Goal: Communication & Community: Participate in discussion

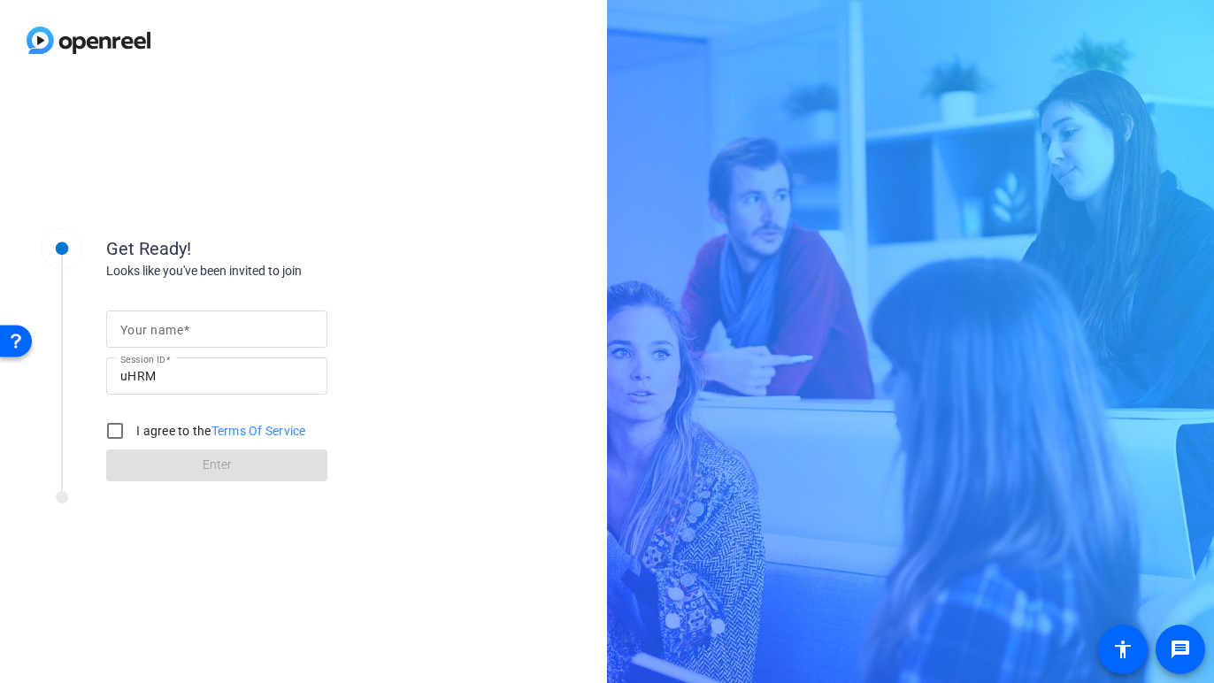
click at [232, 329] on input "Your name" at bounding box center [216, 329] width 193 height 21
type input "[PERSON_NAME]"
click at [149, 430] on label "I agree to the Terms Of Service" at bounding box center [219, 431] width 173 height 18
click at [133, 430] on input "I agree to the Terms Of Service" at bounding box center [114, 430] width 35 height 35
checkbox input "true"
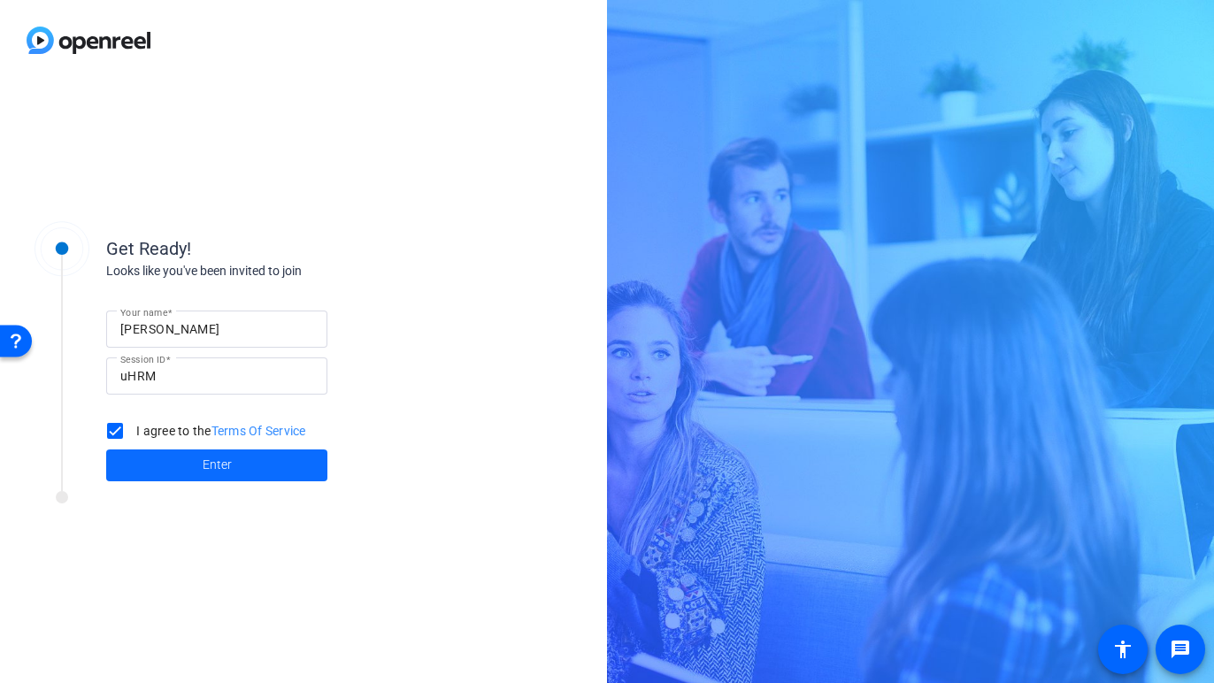
click at [181, 459] on span at bounding box center [216, 465] width 221 height 42
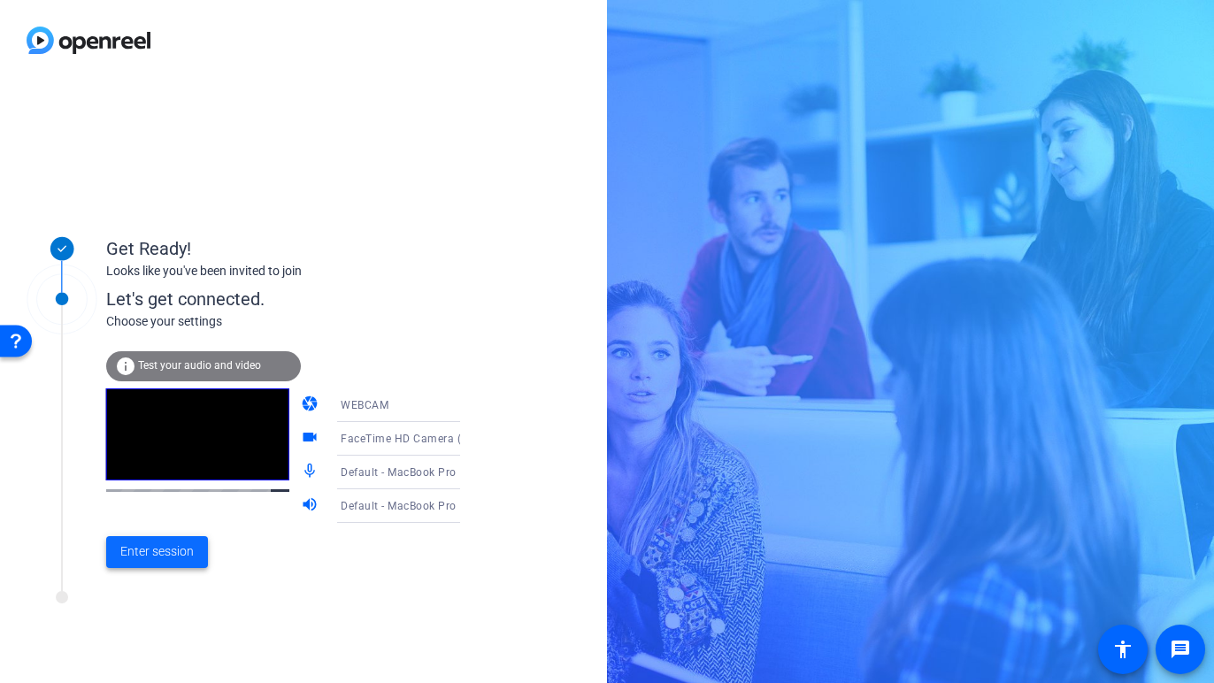
click at [189, 549] on span "Enter session" at bounding box center [156, 551] width 73 height 19
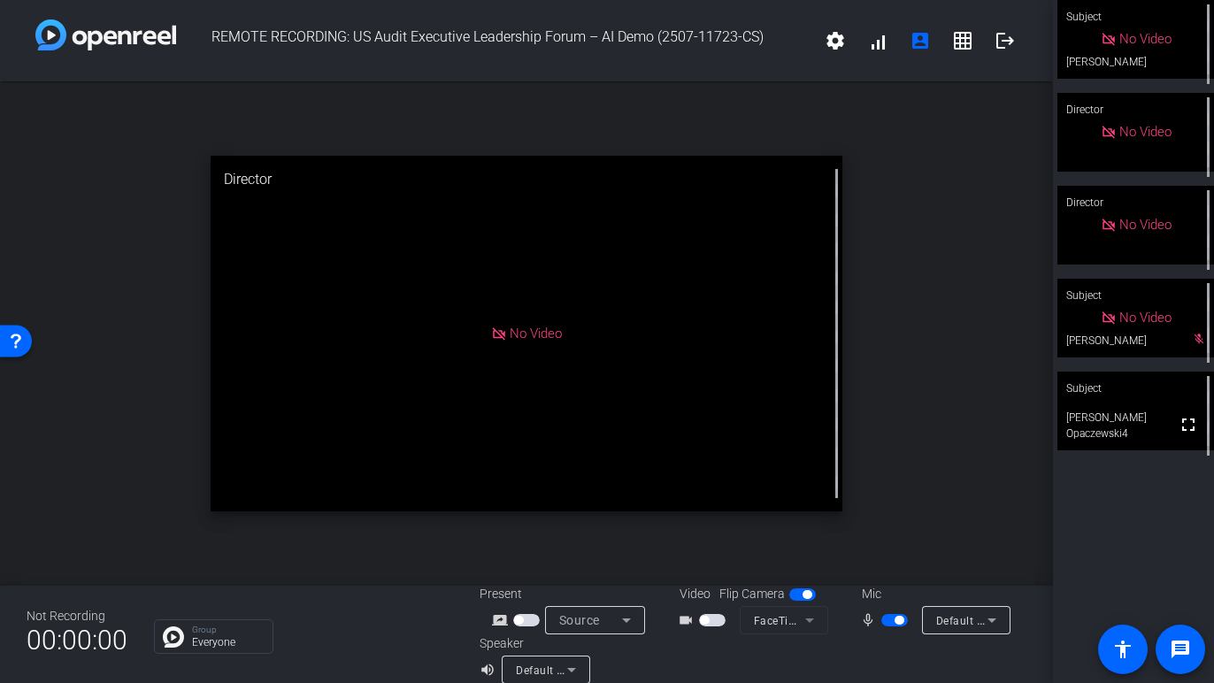
click at [1146, 437] on video at bounding box center [1135, 411] width 157 height 79
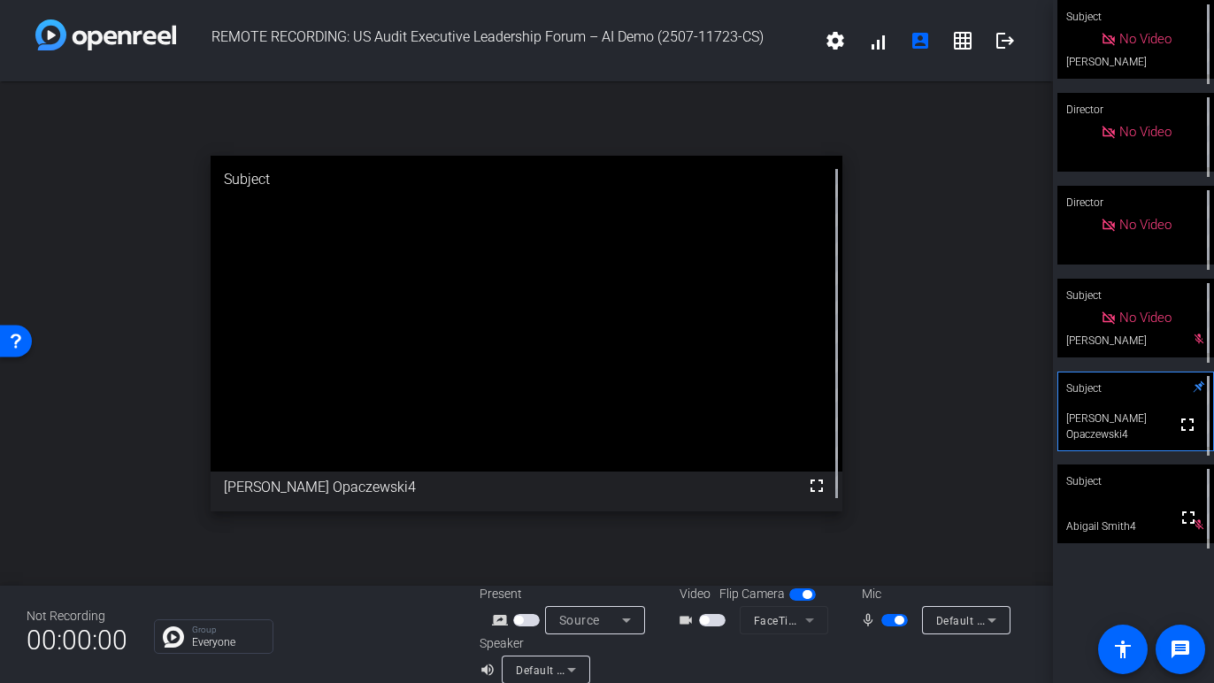
click at [1132, 536] on video at bounding box center [1135, 504] width 157 height 79
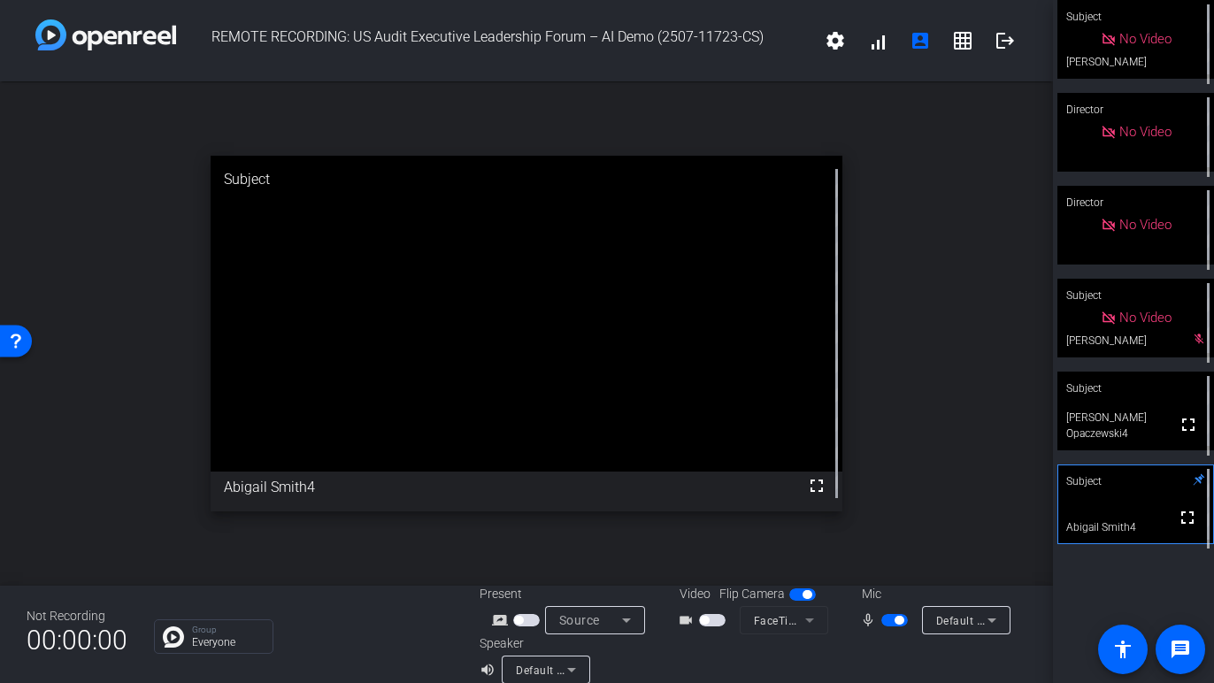
click at [1124, 442] on video at bounding box center [1135, 411] width 157 height 79
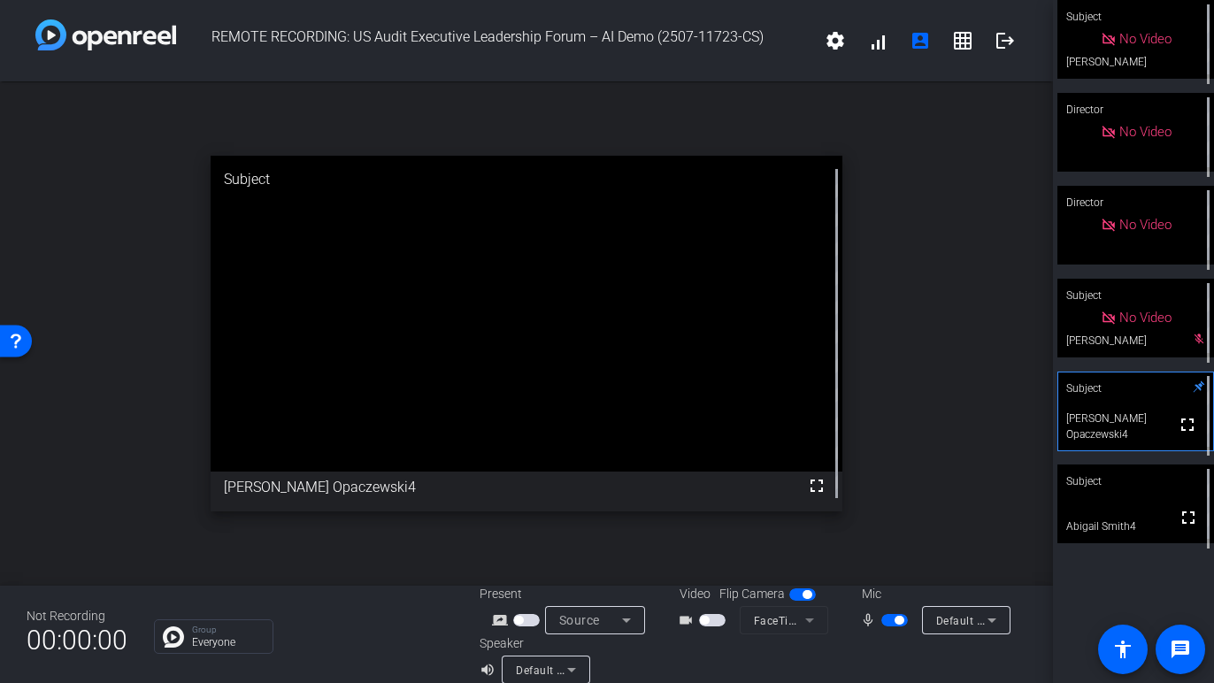
click at [1146, 529] on video at bounding box center [1135, 504] width 157 height 79
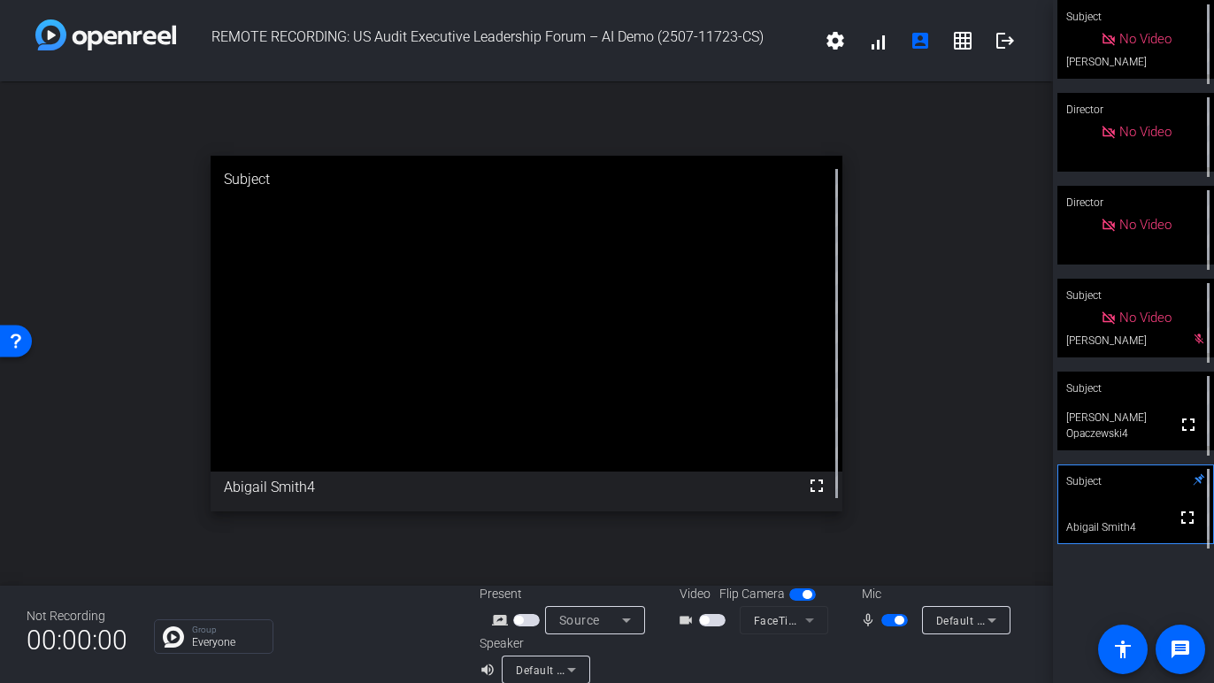
click at [1131, 440] on video at bounding box center [1135, 411] width 157 height 79
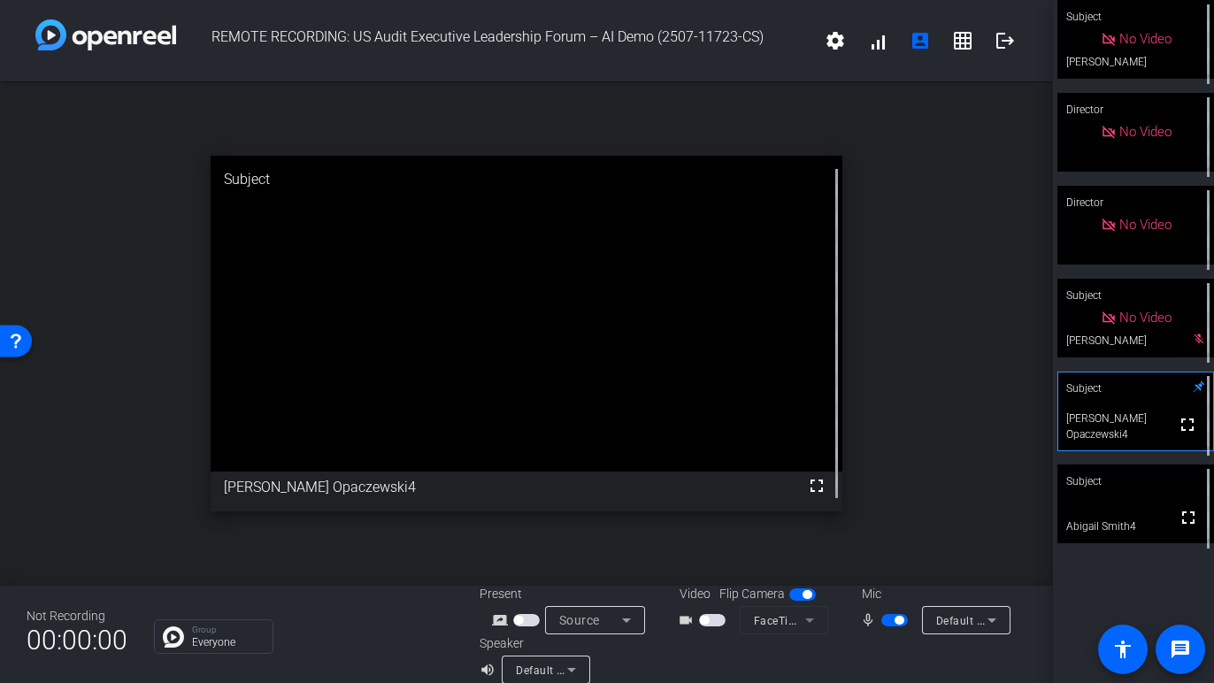
click at [1150, 515] on video at bounding box center [1135, 504] width 157 height 79
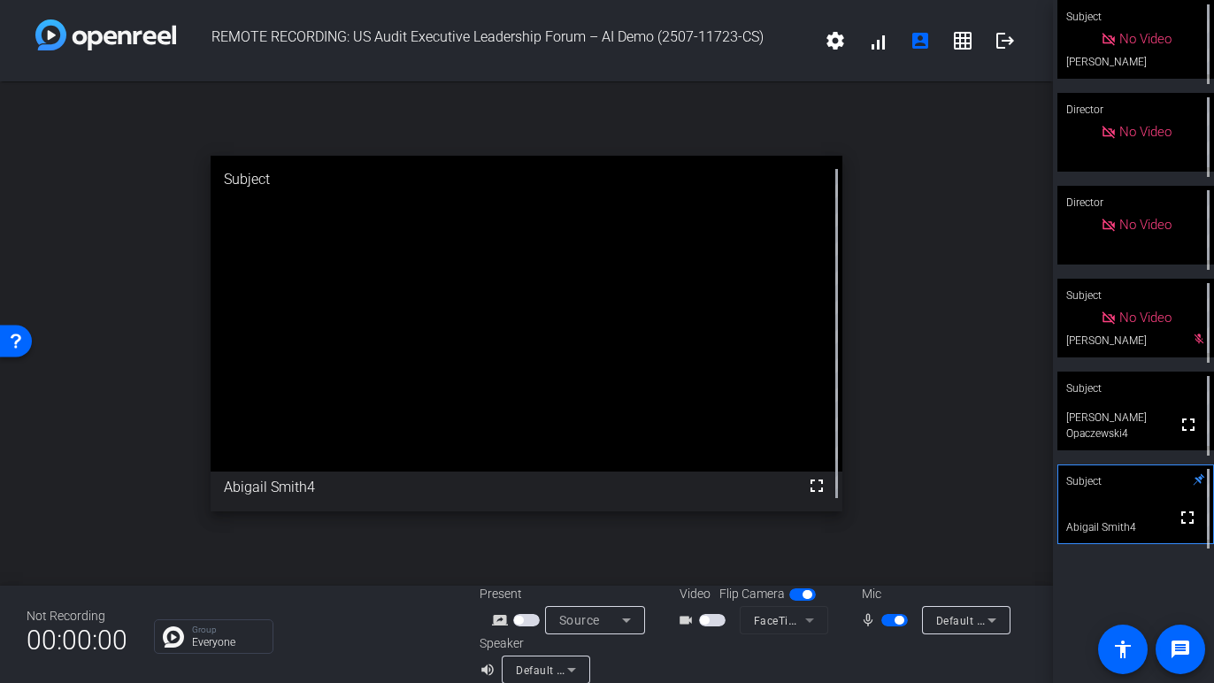
click at [1137, 442] on video at bounding box center [1135, 411] width 157 height 79
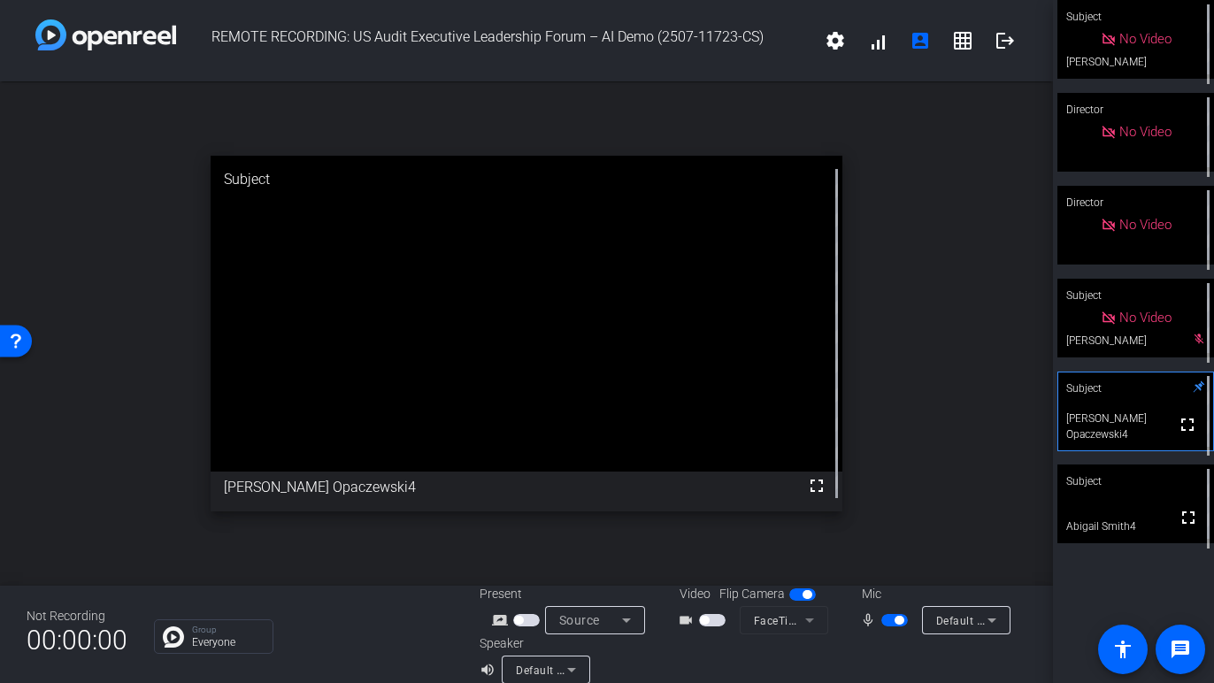
click at [1143, 503] on video at bounding box center [1135, 504] width 157 height 79
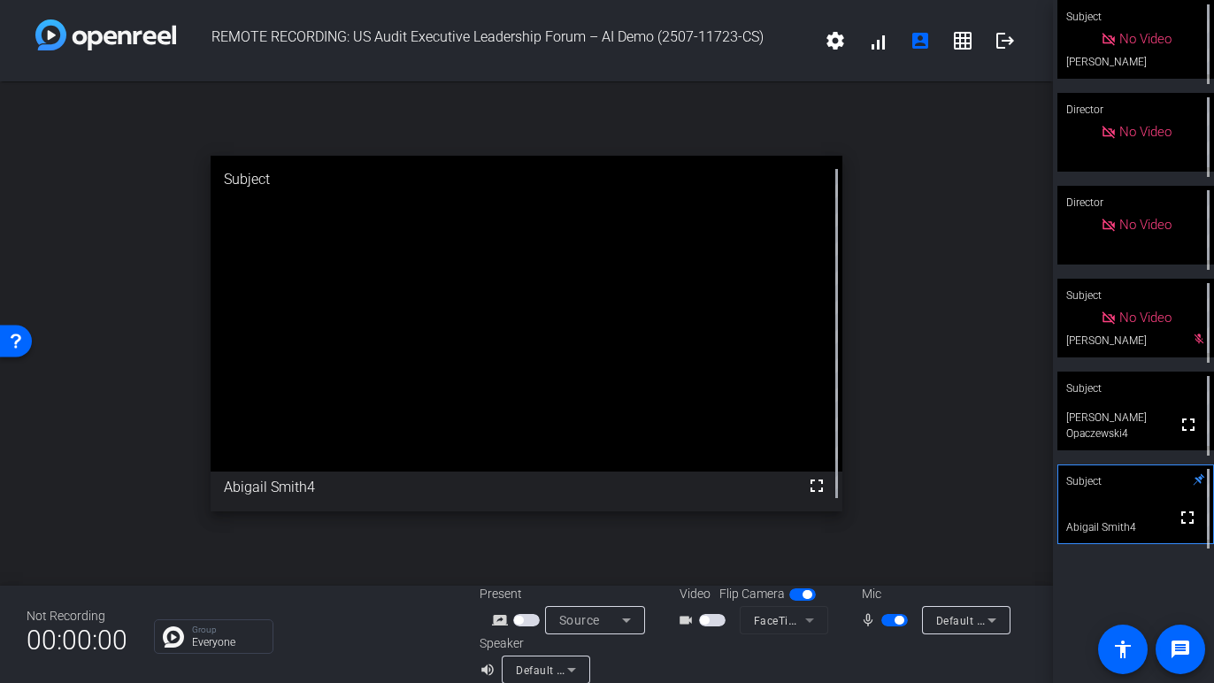
click at [1135, 434] on video at bounding box center [1135, 411] width 157 height 79
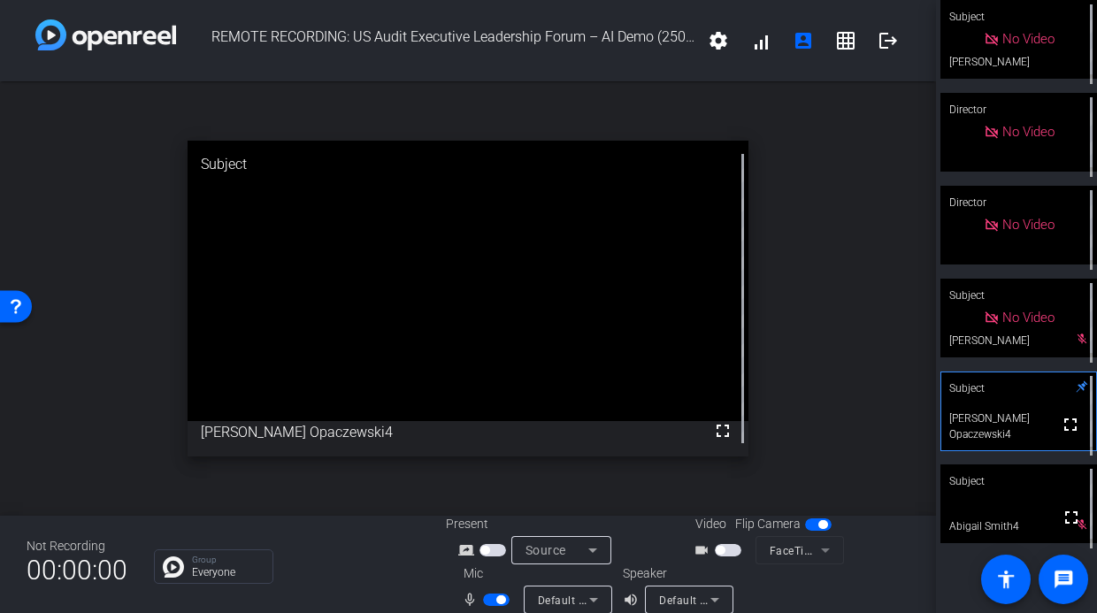
click at [1028, 513] on video at bounding box center [1019, 504] width 157 height 79
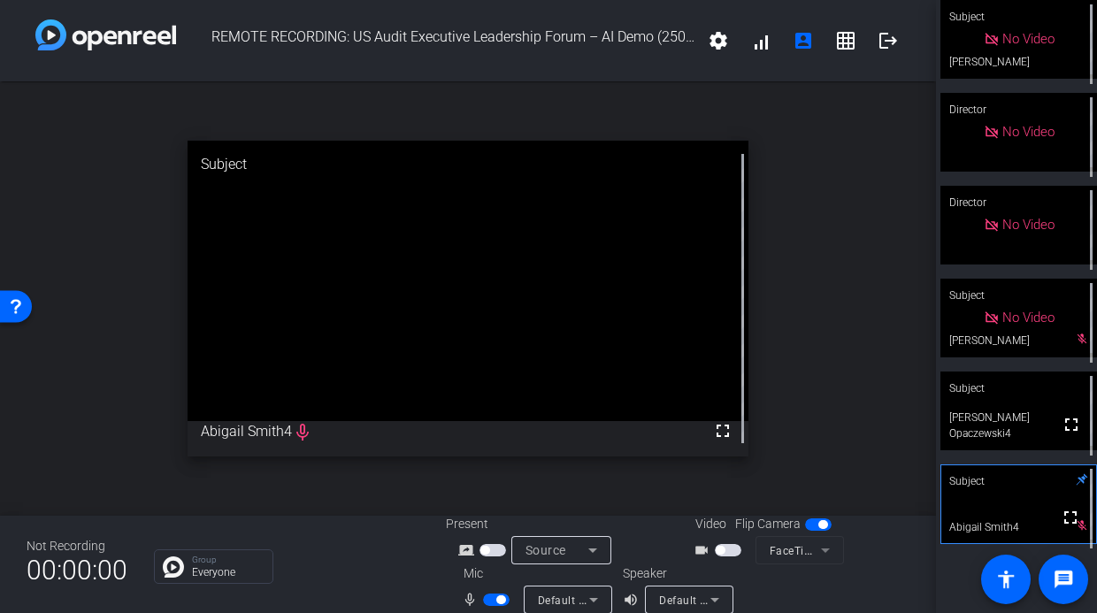
click at [1012, 436] on video at bounding box center [1019, 411] width 157 height 79
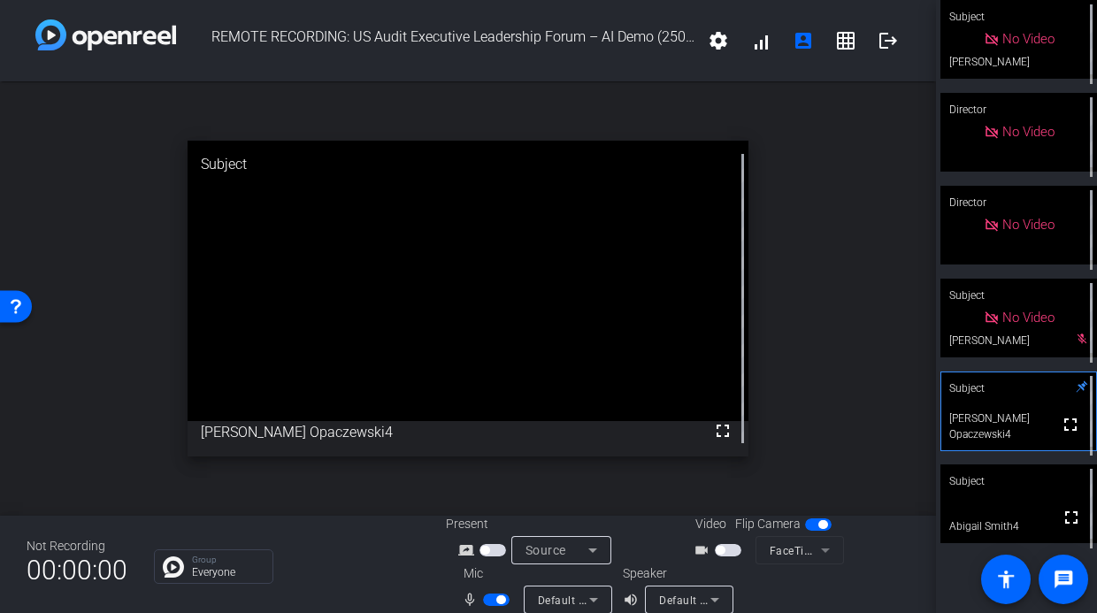
click at [917, 576] on div "Not Recording 00:00:00 Group Everyone Present screen_share_outline Source Video…" at bounding box center [468, 564] width 936 height 97
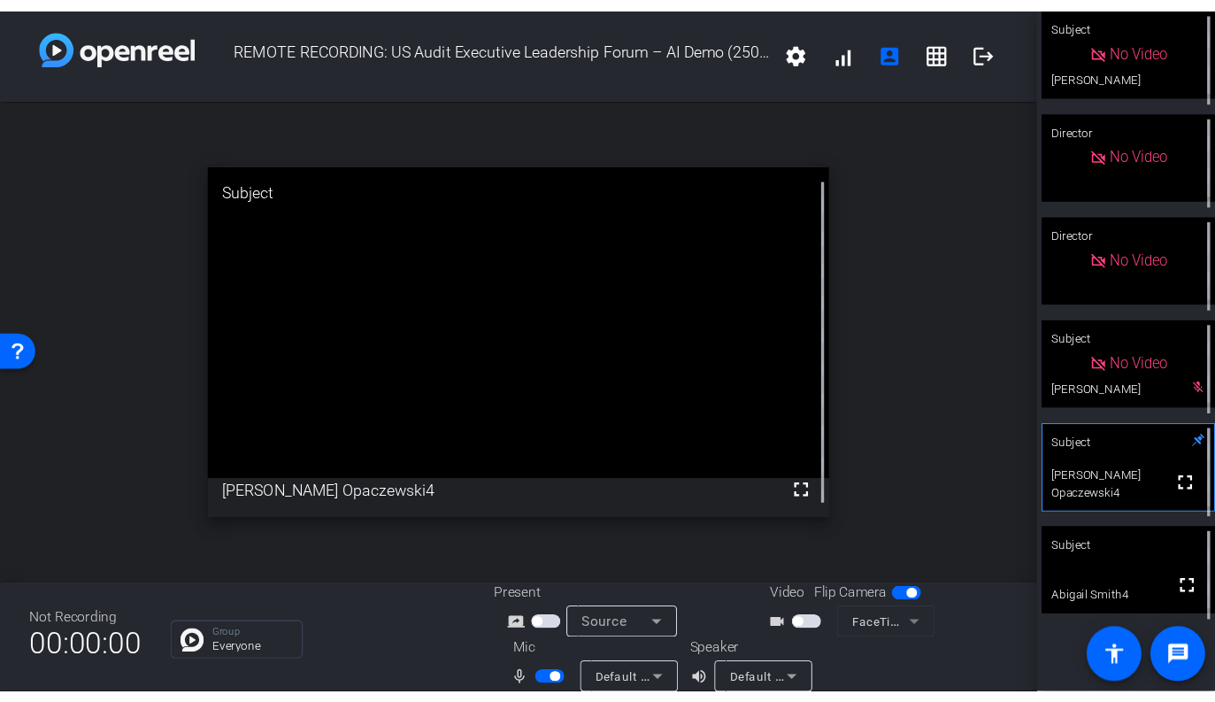
scroll to position [20, 0]
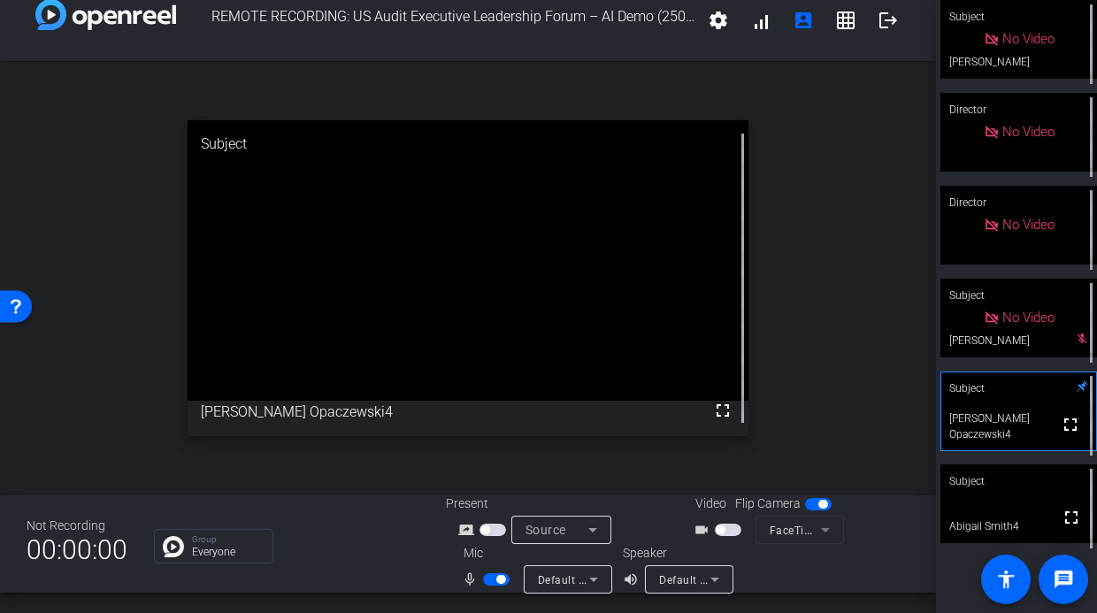
click at [490, 583] on span "button" at bounding box center [496, 579] width 27 height 12
click at [490, 582] on button "button" at bounding box center [496, 579] width 27 height 12
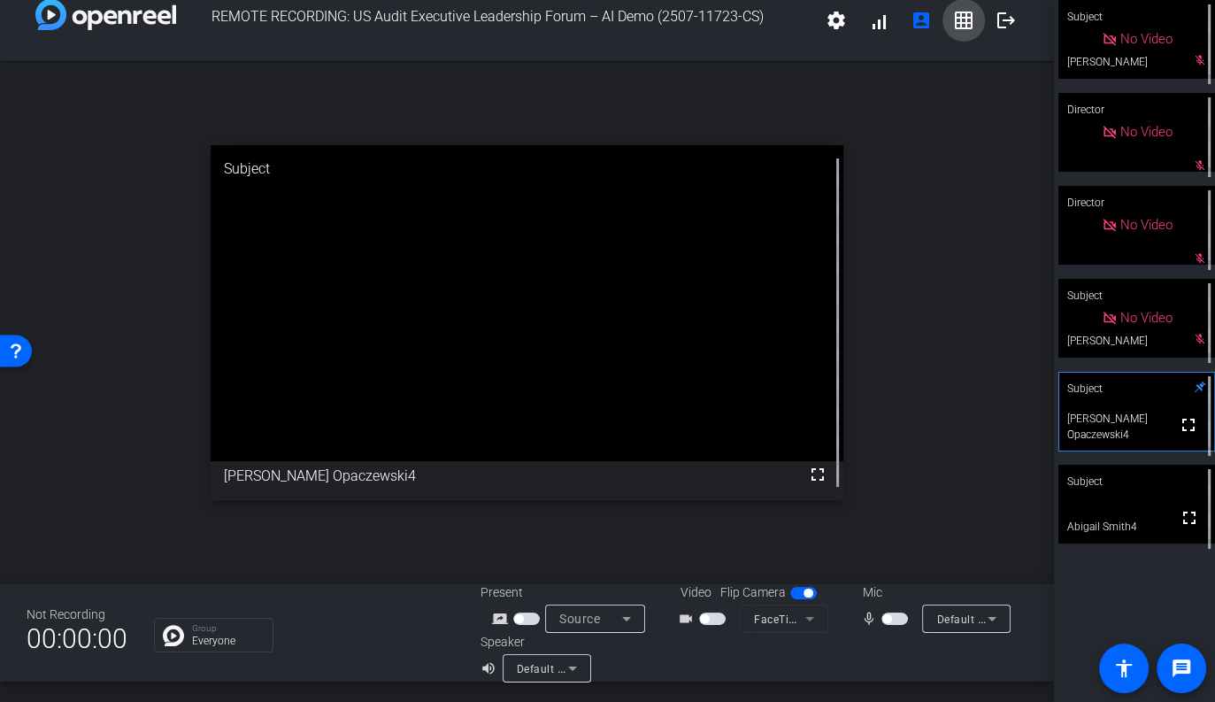
click at [967, 22] on mat-icon "grid_on" at bounding box center [963, 20] width 21 height 21
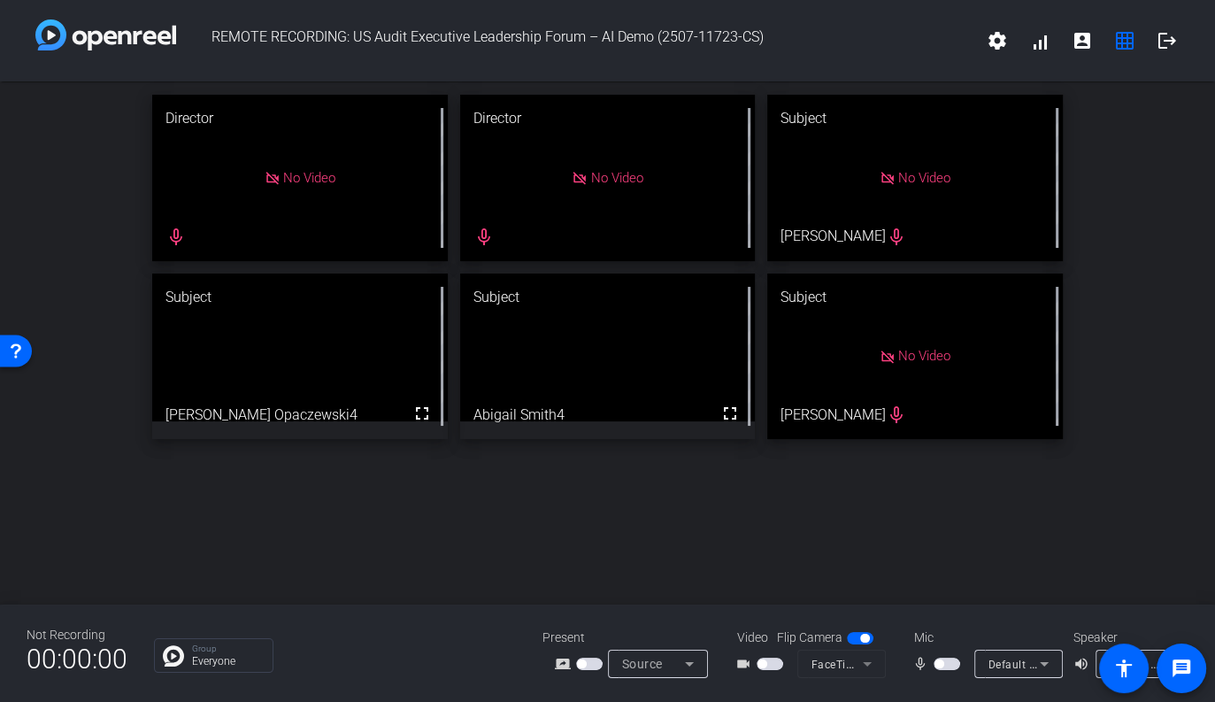
click at [958, 665] on span "button" at bounding box center [947, 663] width 27 height 12
click at [942, 665] on span "button" at bounding box center [947, 663] width 27 height 12
click at [954, 668] on span "button" at bounding box center [947, 663] width 27 height 12
drag, startPoint x: 944, startPoint y: 664, endPoint x: 1001, endPoint y: 653, distance: 57.6
click at [944, 664] on span "button" at bounding box center [947, 663] width 27 height 12
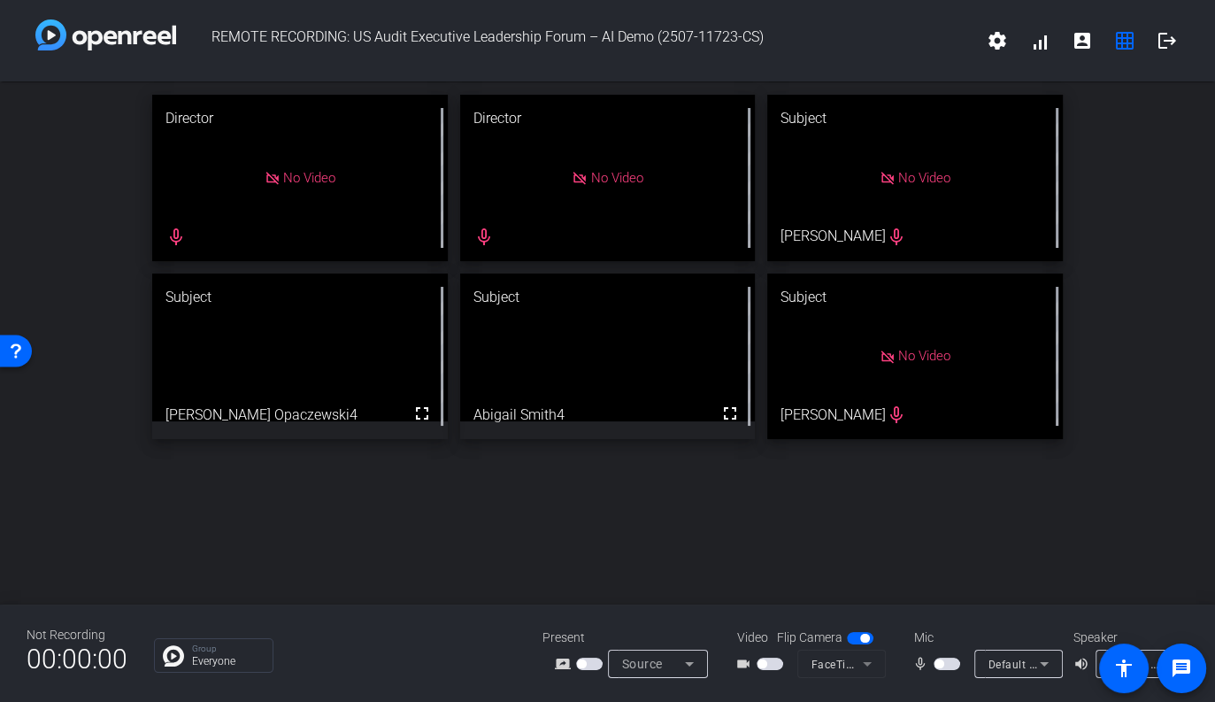
click at [951, 664] on span "button" at bounding box center [947, 663] width 27 height 12
click at [942, 665] on span "button" at bounding box center [947, 663] width 27 height 12
click at [954, 666] on span "button" at bounding box center [947, 663] width 27 height 12
click at [945, 664] on span "button" at bounding box center [947, 663] width 27 height 12
click at [946, 669] on span "button" at bounding box center [947, 663] width 27 height 12
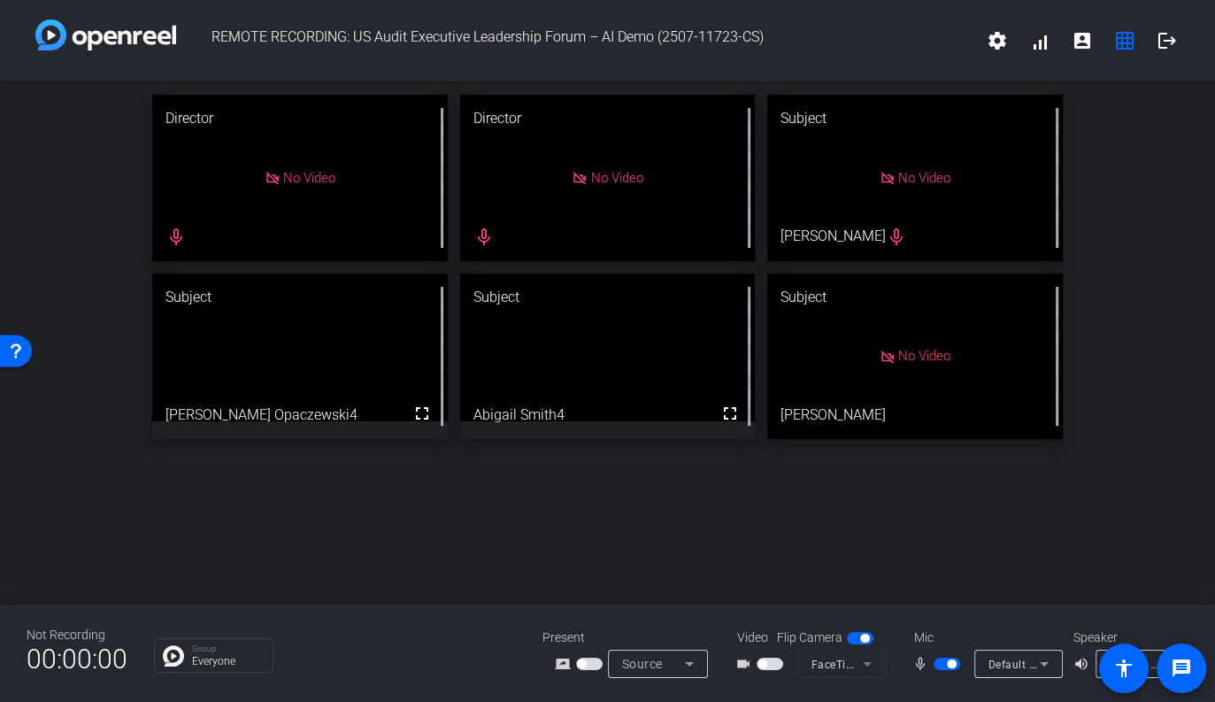
click at [943, 666] on span "button" at bounding box center [947, 663] width 27 height 12
click at [948, 670] on mat-slide-toggle at bounding box center [949, 663] width 30 height 19
click at [949, 665] on span "button" at bounding box center [947, 663] width 27 height 12
drag, startPoint x: 900, startPoint y: 561, endPoint x: 917, endPoint y: 581, distance: 26.4
click at [909, 572] on div "Director No Video mic_none Director No Video mic_none Subject No Video [PERSON_…" at bounding box center [607, 342] width 1215 height 523
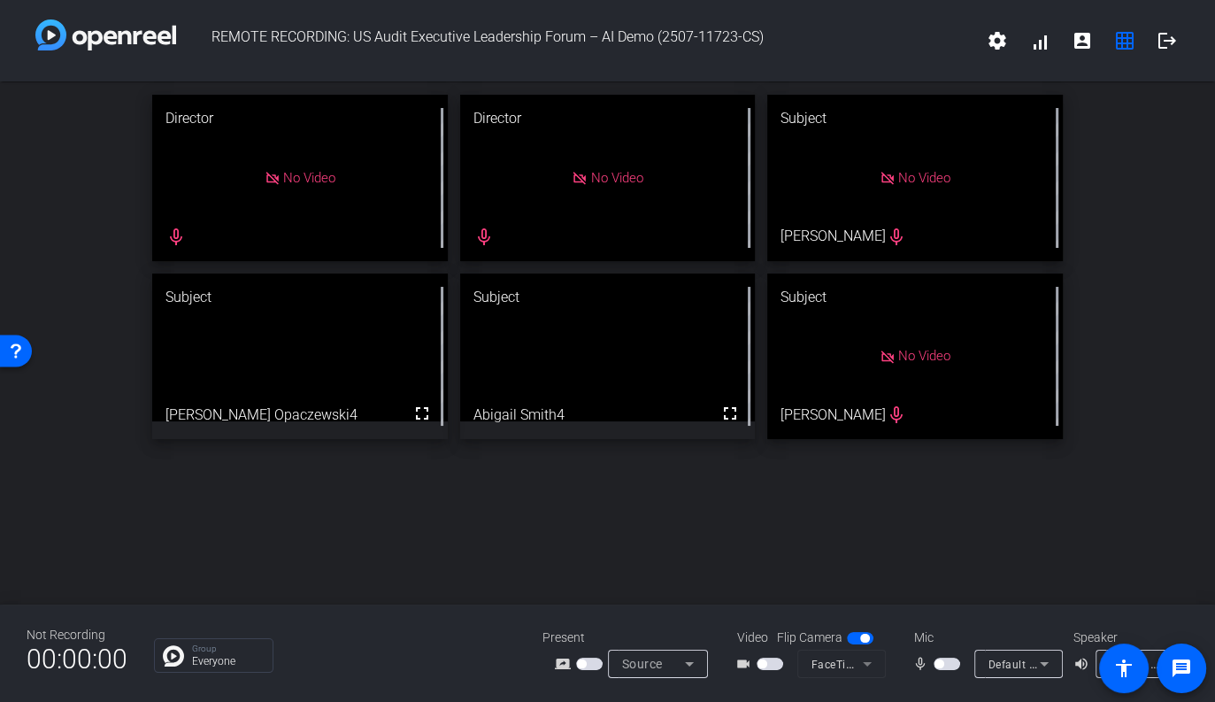
click at [953, 666] on span "button" at bounding box center [947, 663] width 27 height 12
click at [941, 662] on span "button" at bounding box center [947, 663] width 27 height 12
click at [915, 561] on div "Director No Video mic_none Director No Video mic_none Subject No Video [PERSON_…" at bounding box center [607, 342] width 1215 height 523
click at [949, 666] on span "button" at bounding box center [947, 663] width 27 height 12
drag, startPoint x: 942, startPoint y: 666, endPoint x: 954, endPoint y: 651, distance: 18.9
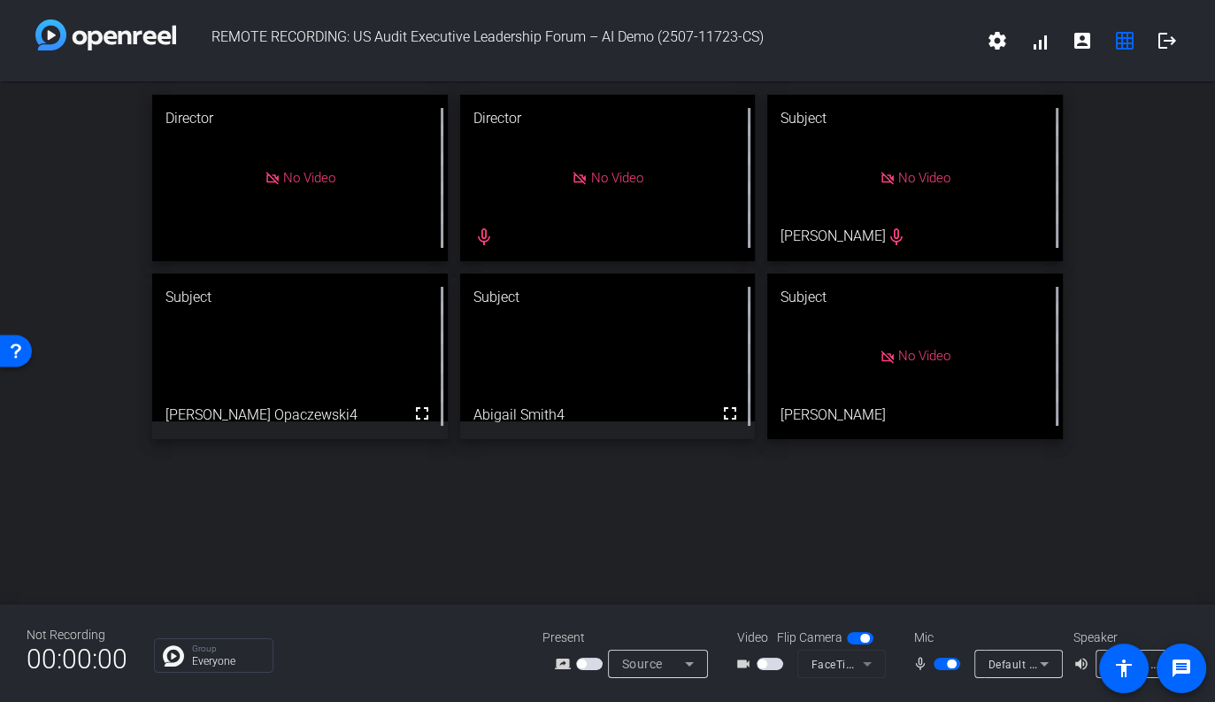
click at [942, 666] on span "button" at bounding box center [947, 663] width 27 height 12
drag, startPoint x: 982, startPoint y: 623, endPoint x: 958, endPoint y: 665, distance: 48.7
click at [976, 634] on div "Not Recording 00:00:00 Group Everyone Present screen_share_outline Source Video…" at bounding box center [607, 652] width 1215 height 97
drag, startPoint x: 949, startPoint y: 665, endPoint x: 980, endPoint y: 649, distance: 34.0
click at [949, 665] on span "button" at bounding box center [947, 663] width 27 height 12
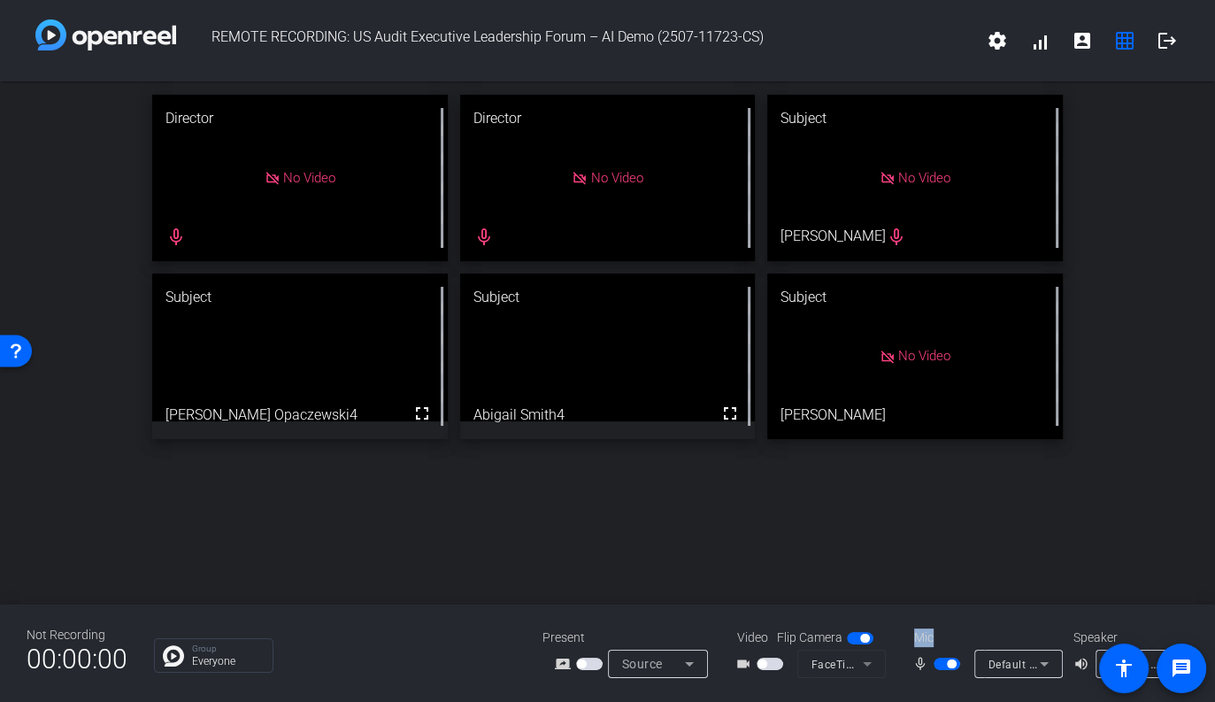
click at [956, 642] on div "Mic" at bounding box center [984, 637] width 177 height 19
click at [944, 665] on span "button" at bounding box center [947, 663] width 27 height 12
drag, startPoint x: 944, startPoint y: 665, endPoint x: 956, endPoint y: 657, distance: 13.5
click at [944, 665] on button "button" at bounding box center [947, 663] width 27 height 12
click at [943, 671] on mat-slide-toggle at bounding box center [949, 663] width 30 height 19
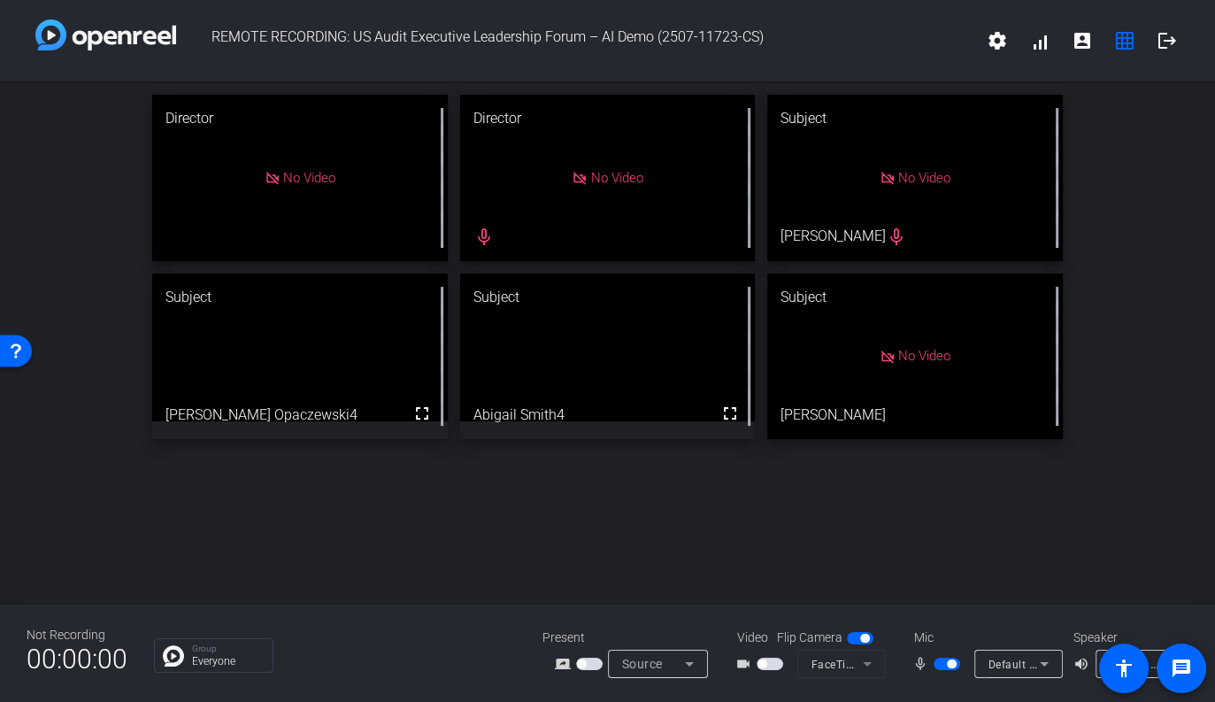
click at [941, 671] on mat-slide-toggle at bounding box center [949, 663] width 30 height 19
click at [941, 664] on span "button" at bounding box center [947, 663] width 27 height 12
click at [951, 666] on span "button" at bounding box center [947, 663] width 27 height 12
click at [942, 662] on span "button" at bounding box center [947, 663] width 27 height 12
click at [957, 664] on span "button" at bounding box center [947, 663] width 27 height 12
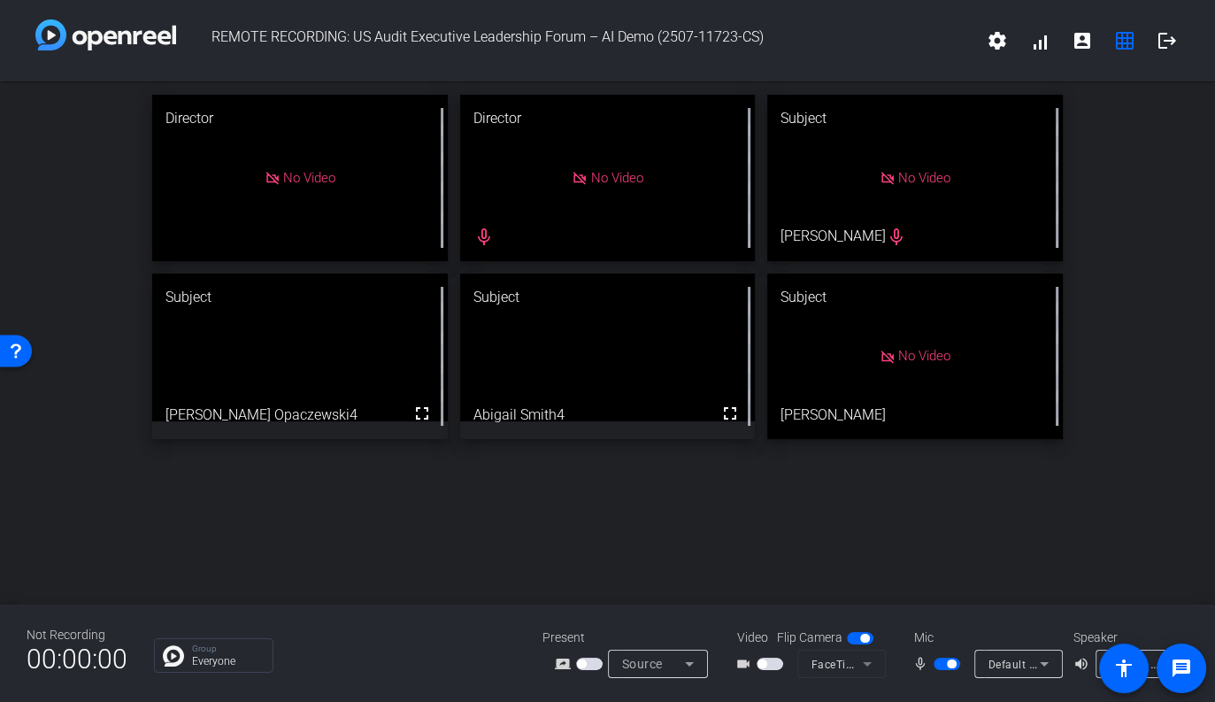
click at [943, 667] on span "button" at bounding box center [947, 663] width 27 height 12
click at [947, 673] on div "mic_none" at bounding box center [943, 663] width 62 height 21
click at [949, 669] on span "button" at bounding box center [947, 663] width 27 height 12
click at [961, 629] on div "Mic" at bounding box center [984, 637] width 177 height 19
drag, startPoint x: 945, startPoint y: 663, endPoint x: 957, endPoint y: 634, distance: 31.7
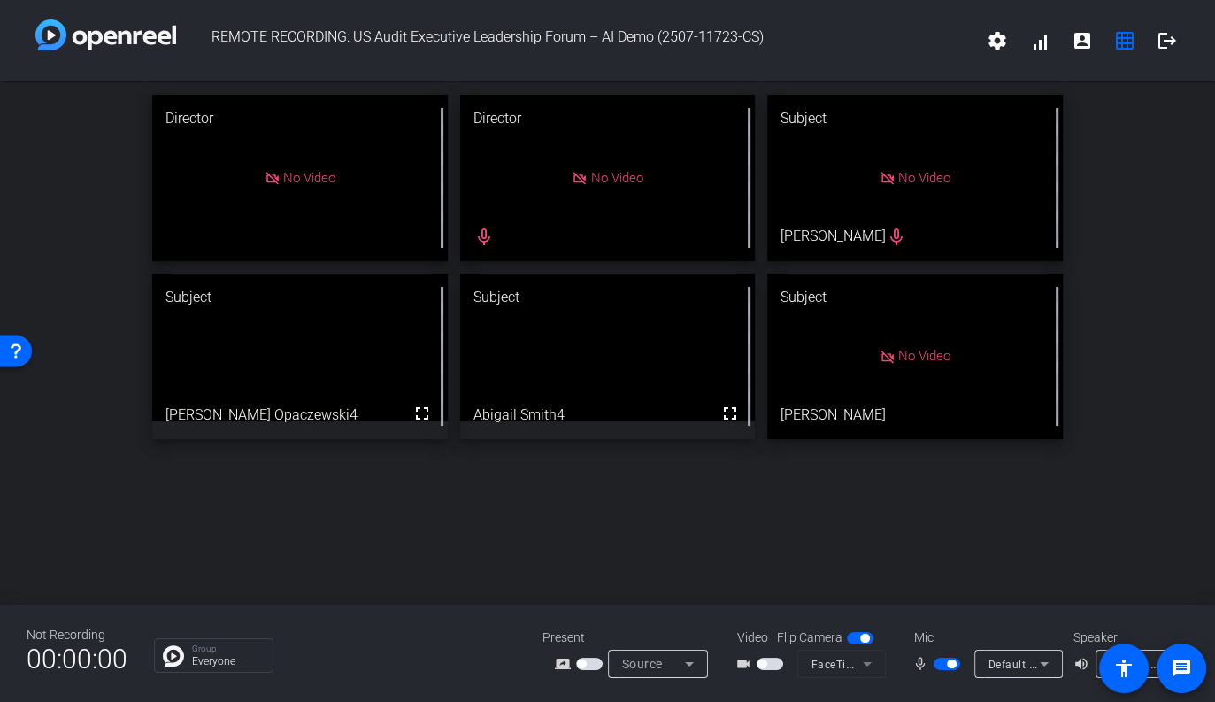
click at [945, 663] on span "button" at bounding box center [947, 663] width 27 height 12
drag, startPoint x: 1040, startPoint y: 508, endPoint x: 1022, endPoint y: 529, distance: 27.6
click at [1039, 509] on div "Director No Video mic_none Director No Video mic_none Subject No Video [PERSON_…" at bounding box center [607, 342] width 1215 height 523
drag, startPoint x: 949, startPoint y: 664, endPoint x: 988, endPoint y: 616, distance: 61.6
click at [949, 663] on span "button" at bounding box center [947, 663] width 27 height 12
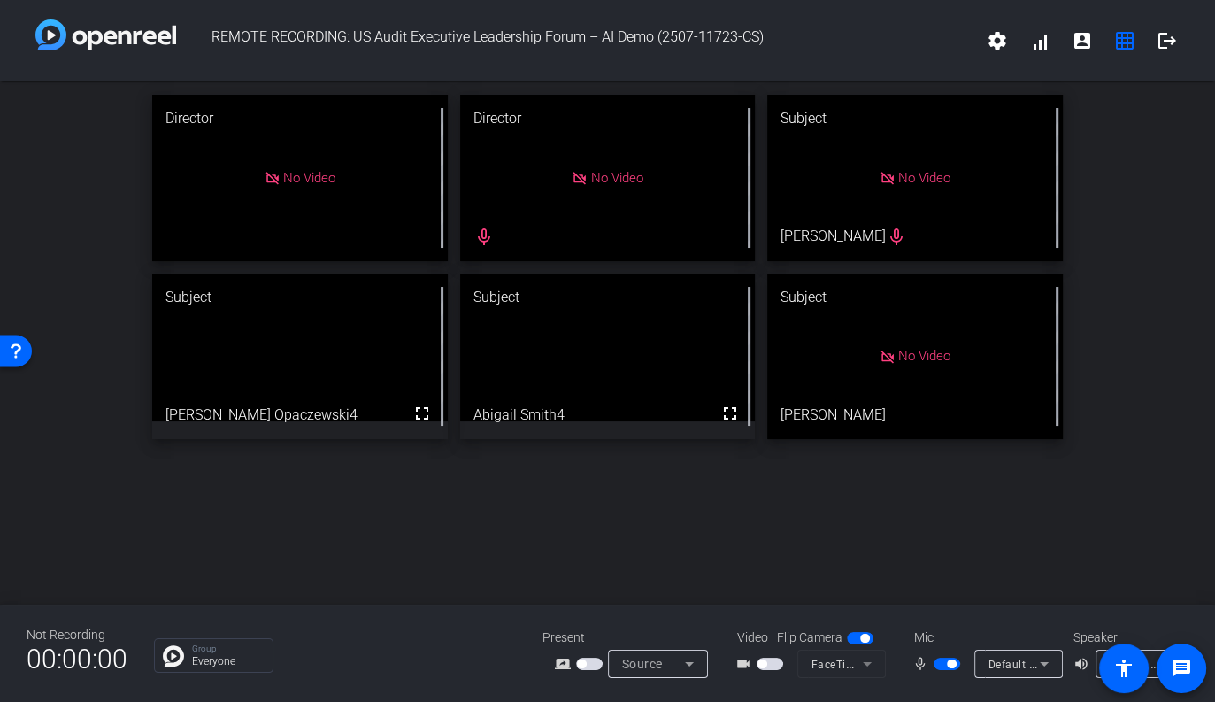
click at [936, 659] on span "button" at bounding box center [947, 663] width 27 height 12
click at [953, 667] on span "button" at bounding box center [947, 663] width 27 height 12
click at [940, 667] on span "button" at bounding box center [947, 663] width 27 height 12
click at [940, 667] on button "button" at bounding box center [947, 663] width 27 height 12
click at [940, 667] on span "button" at bounding box center [947, 663] width 27 height 12
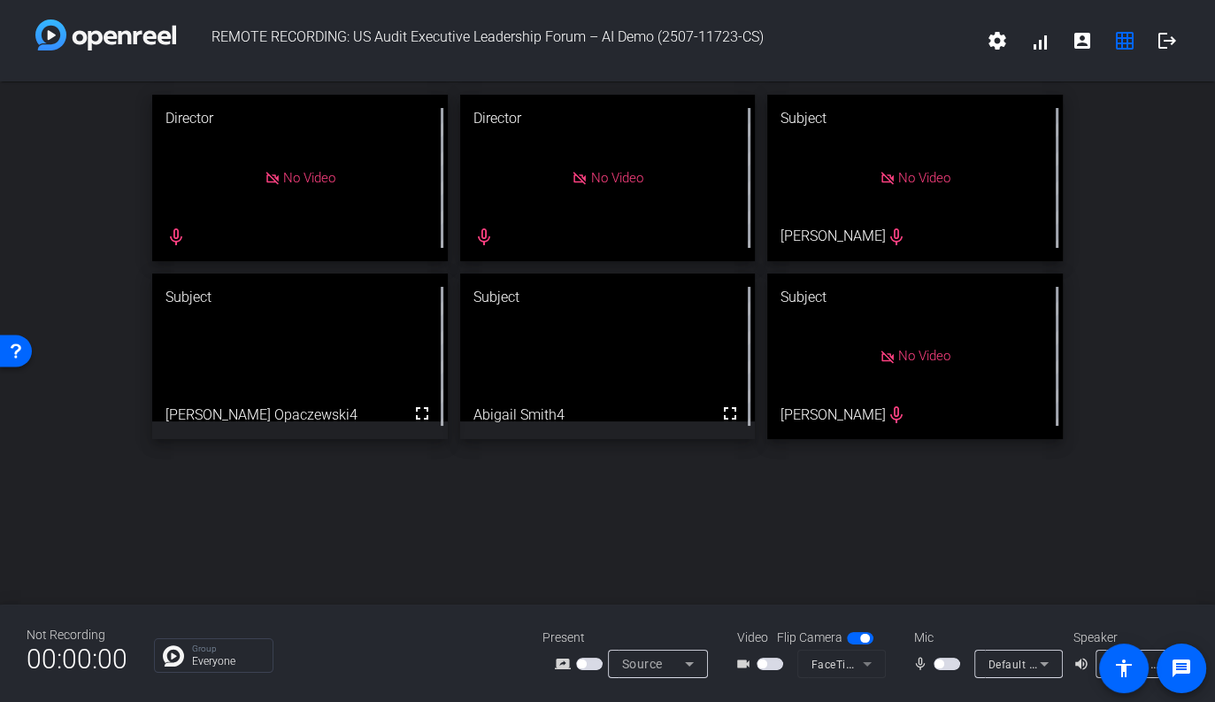
click at [952, 664] on span "button" at bounding box center [947, 663] width 27 height 12
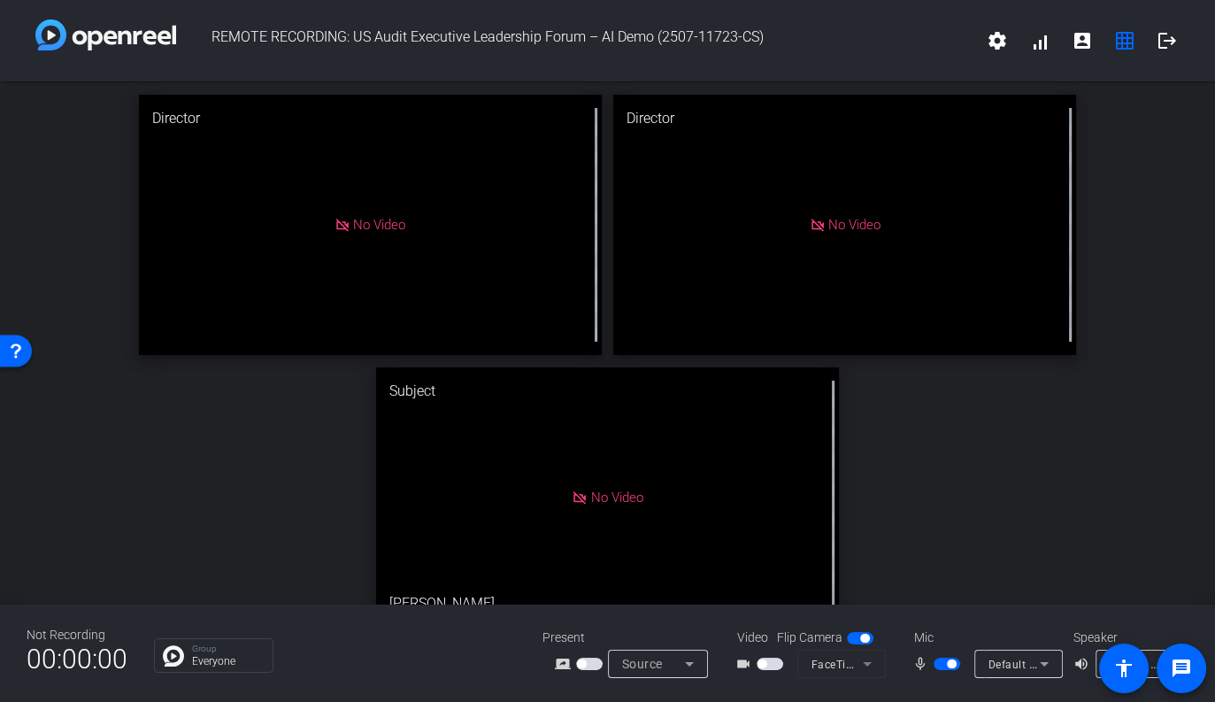
click at [1049, 518] on div "Director No Video Director No Video Subject No Video [PERSON_NAME]" at bounding box center [607, 360] width 1215 height 559
